Goal: Find specific page/section

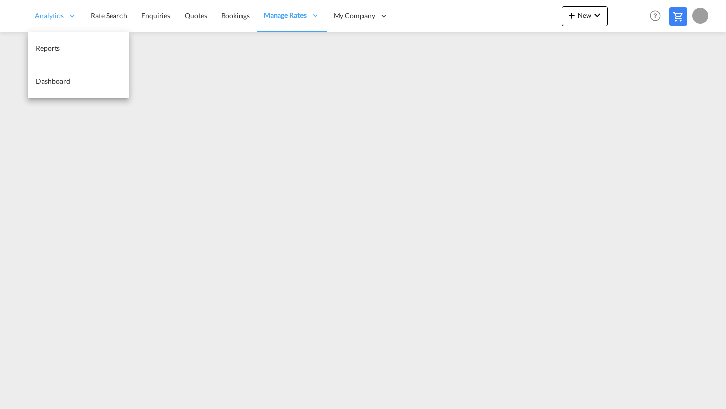
click at [60, 17] on span "Analytics" at bounding box center [49, 16] width 29 height 10
click at [47, 44] on span "Reports" at bounding box center [48, 48] width 24 height 9
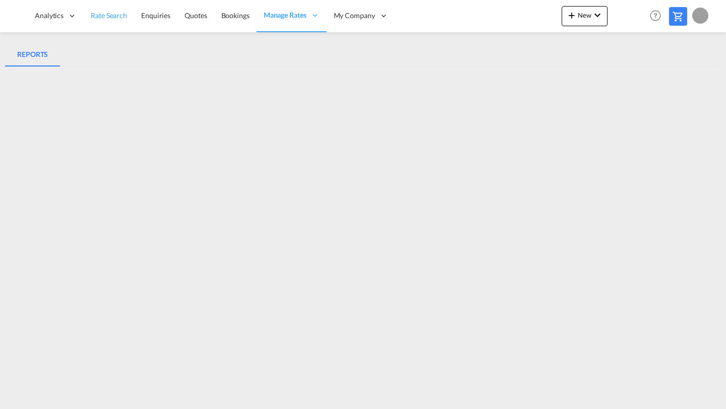
click at [107, 12] on span "Rate Search" at bounding box center [109, 15] width 36 height 9
